Goal: Task Accomplishment & Management: Manage account settings

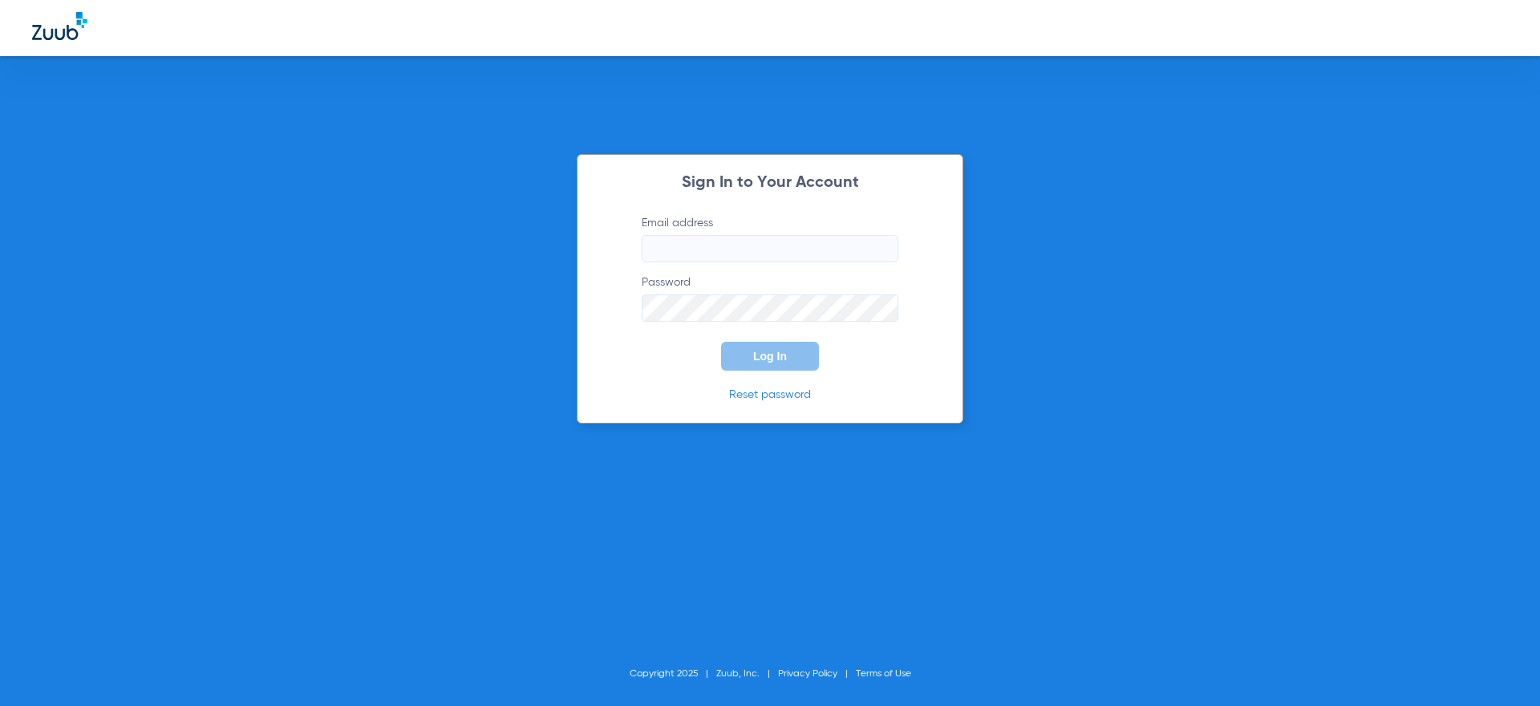
click at [720, 245] on input "Email address" at bounding box center [770, 248] width 257 height 27
paste input "b3de0334-1d12-4472-a913-b3255465654e"
type input "b3de0334-1d12-4472-a913-b3255465654ez"
click at [816, 248] on input "b3de0334-1d12-4472-a913-b3255465654ez" at bounding box center [770, 248] width 257 height 27
click at [814, 245] on input "b3de0334-1d12-4472-a913-b3255465654ez" at bounding box center [770, 248] width 257 height 27
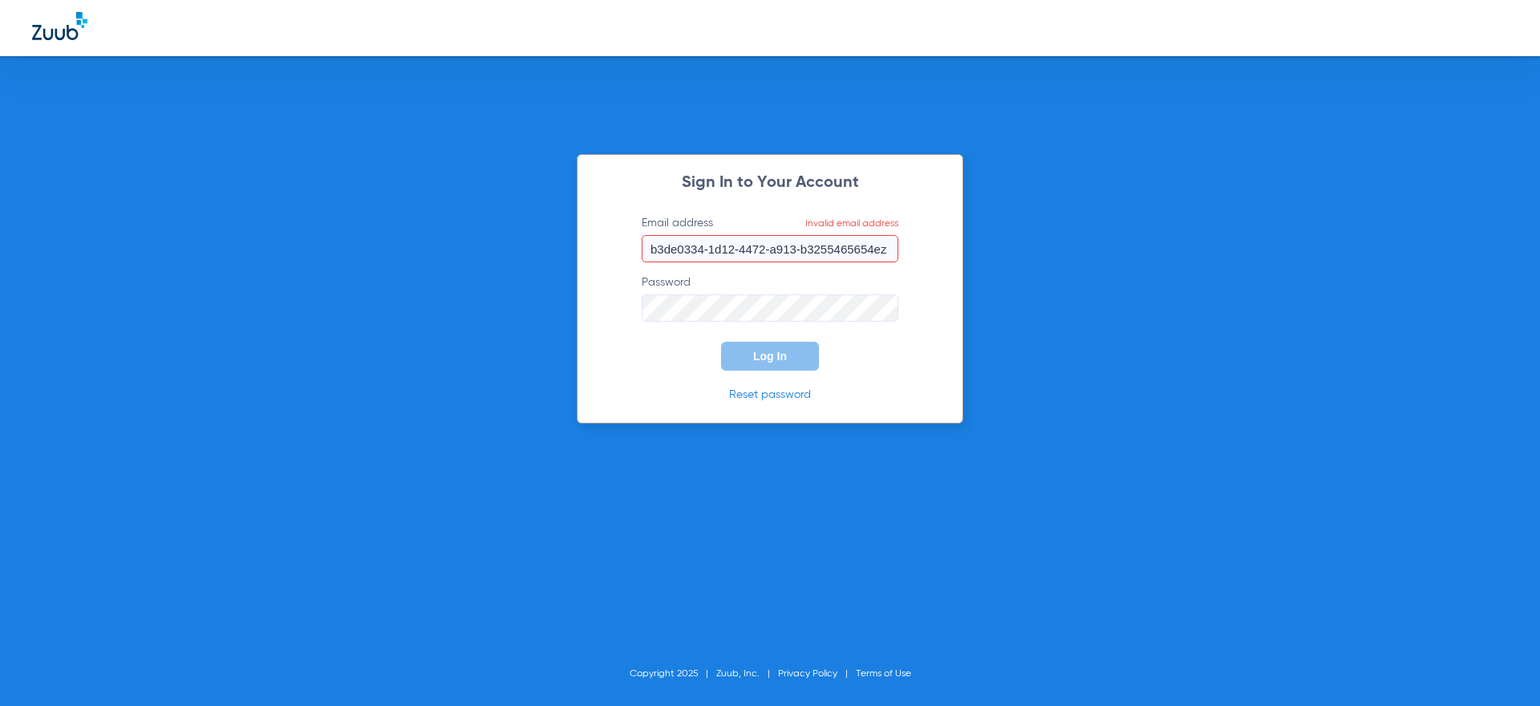
click at [814, 245] on input "b3de0334-1d12-4472-a913-b3255465654ez" at bounding box center [770, 248] width 257 height 27
click at [901, 444] on div "Sign In to Your Account Email address Required Password Log In Reset password C…" at bounding box center [770, 353] width 1540 height 706
click at [511, 449] on div "Sign In to Your Account Email address Required Password Log In Reset password C…" at bounding box center [770, 353] width 1540 height 706
